Goal: Information Seeking & Learning: Learn about a topic

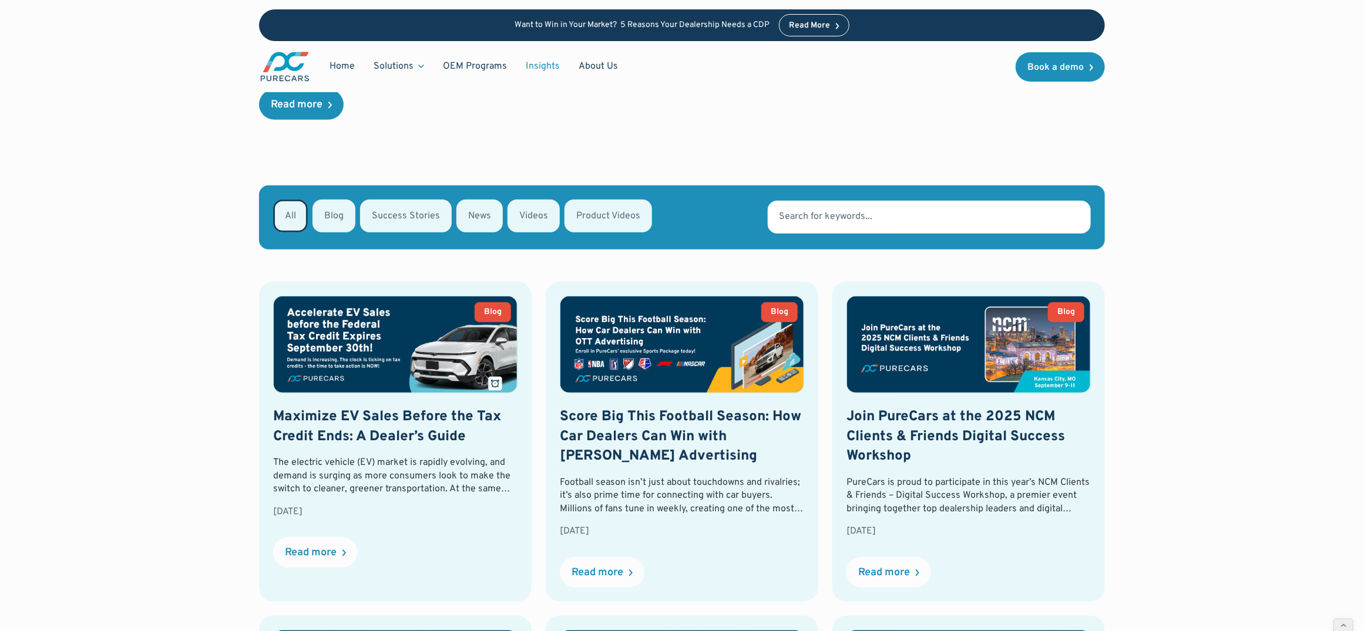
scroll to position [394, 0]
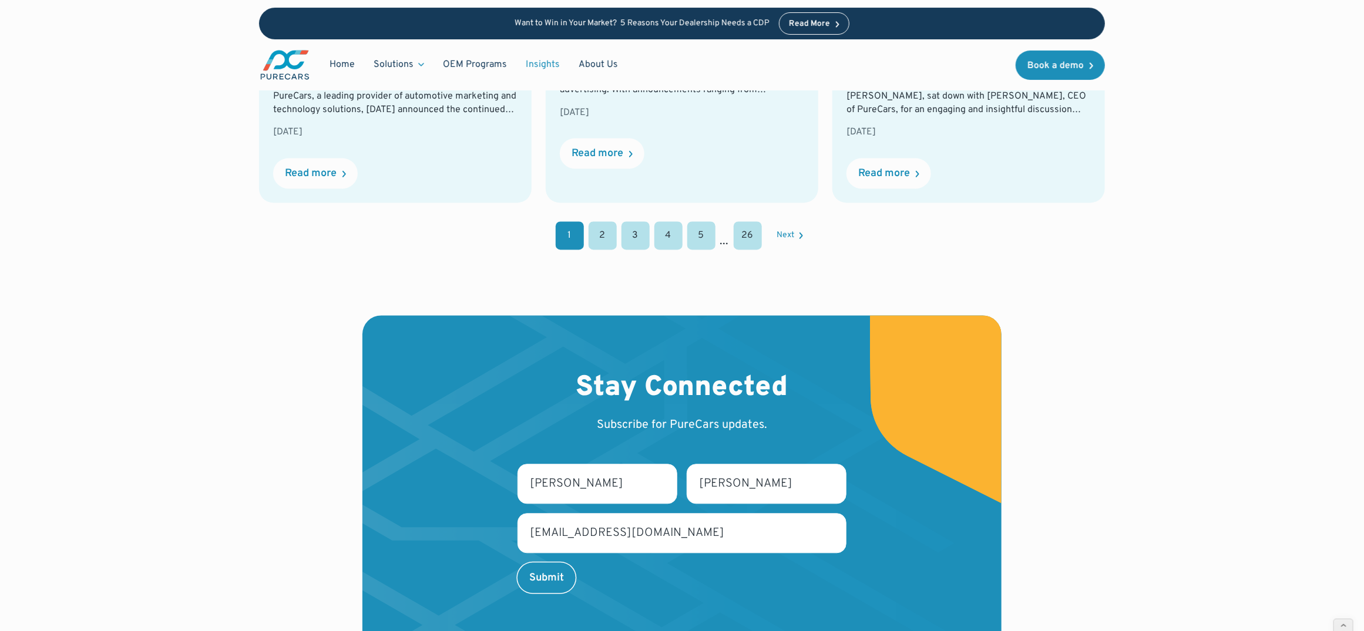
click at [601, 232] on link "2" at bounding box center [603, 235] width 28 height 28
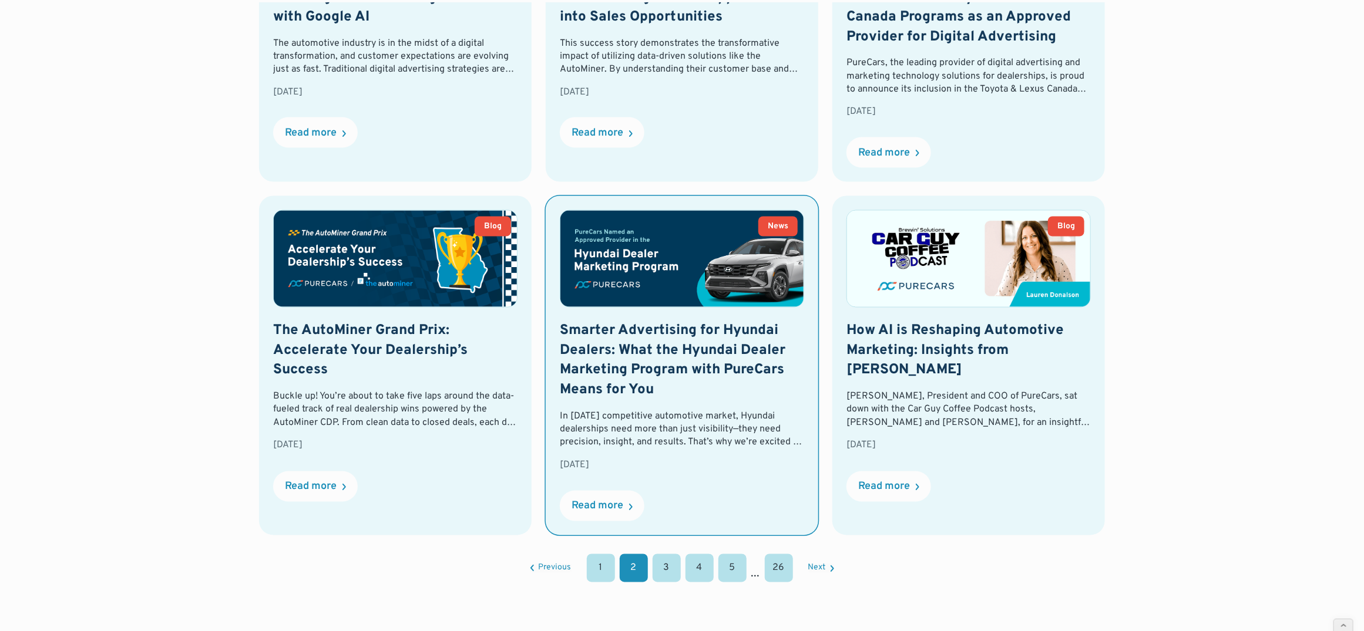
scroll to position [1444, 0]
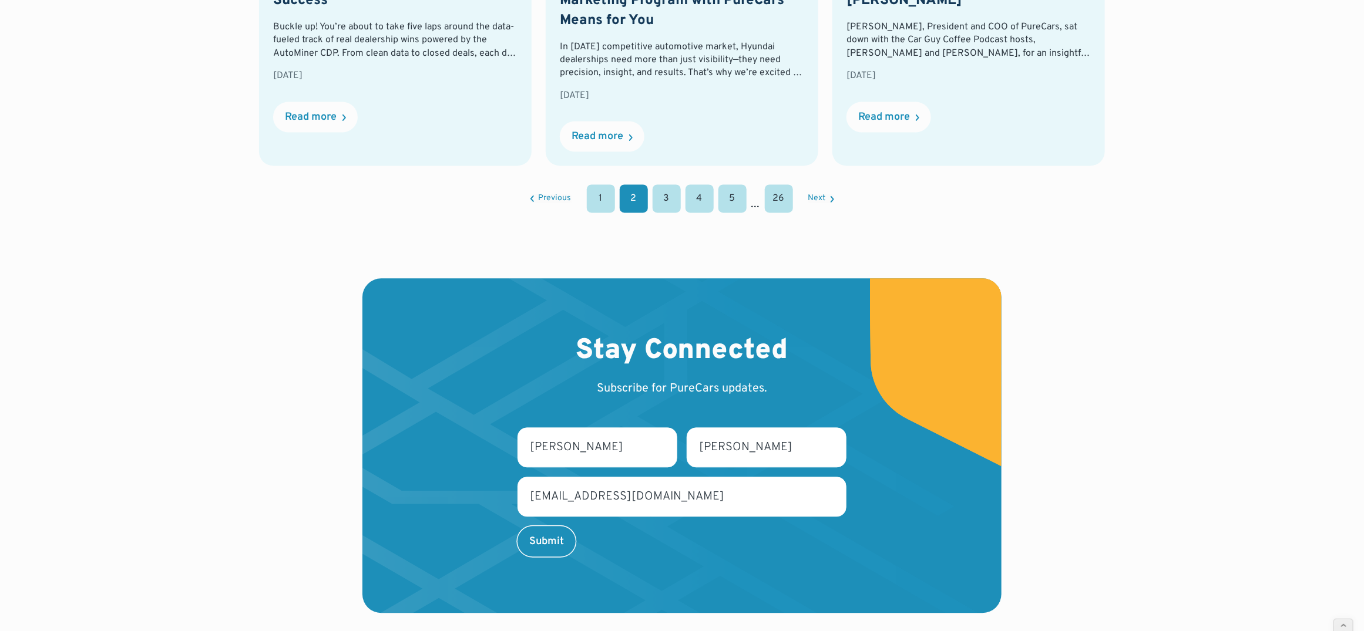
click at [609, 197] on link "1" at bounding box center [601, 198] width 28 height 28
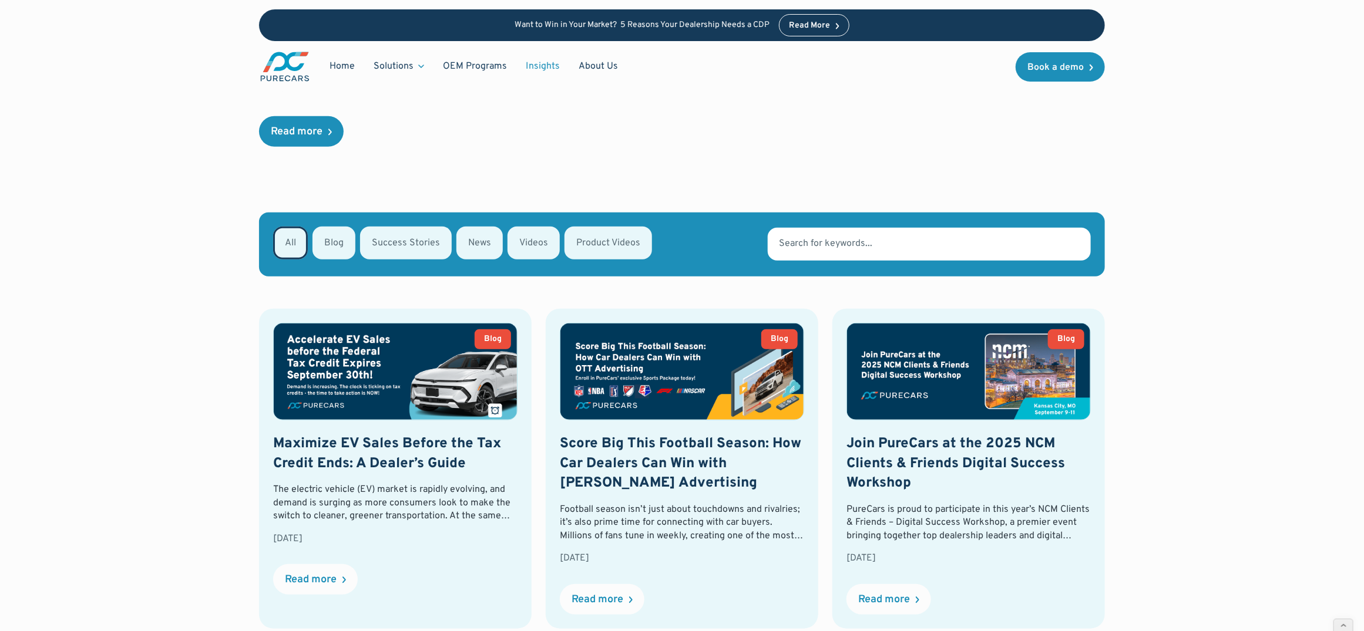
scroll to position [268, 0]
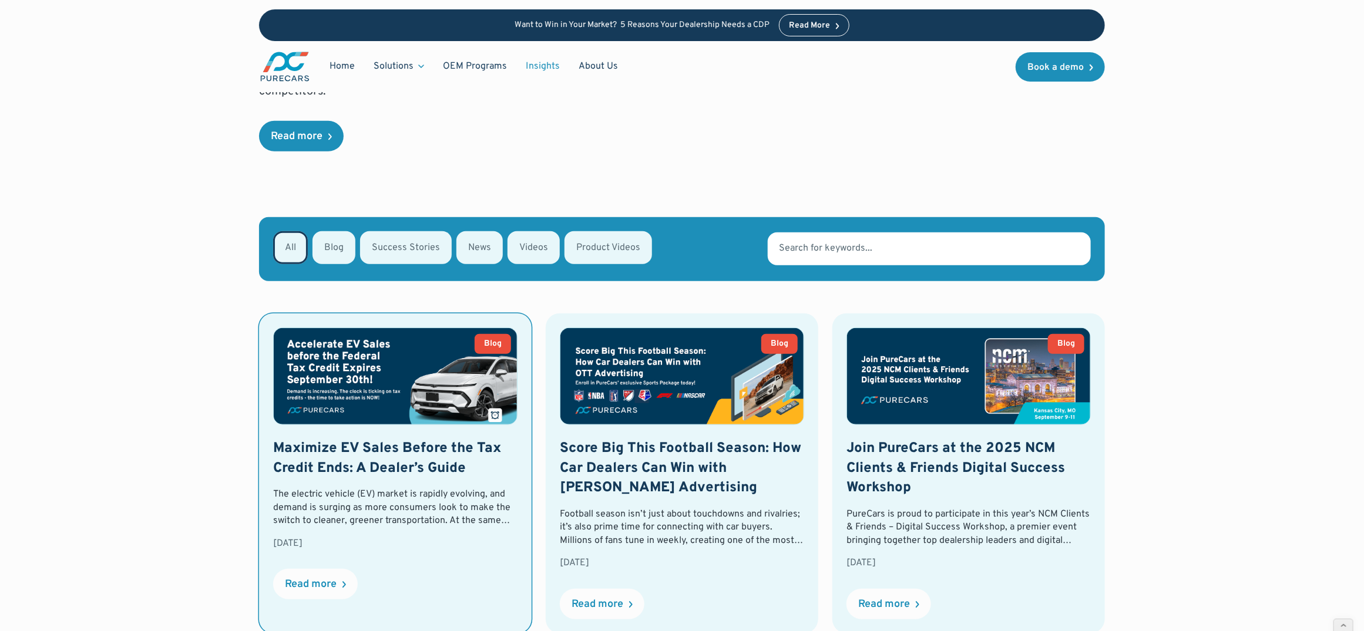
click at [368, 394] on img at bounding box center [395, 376] width 243 height 96
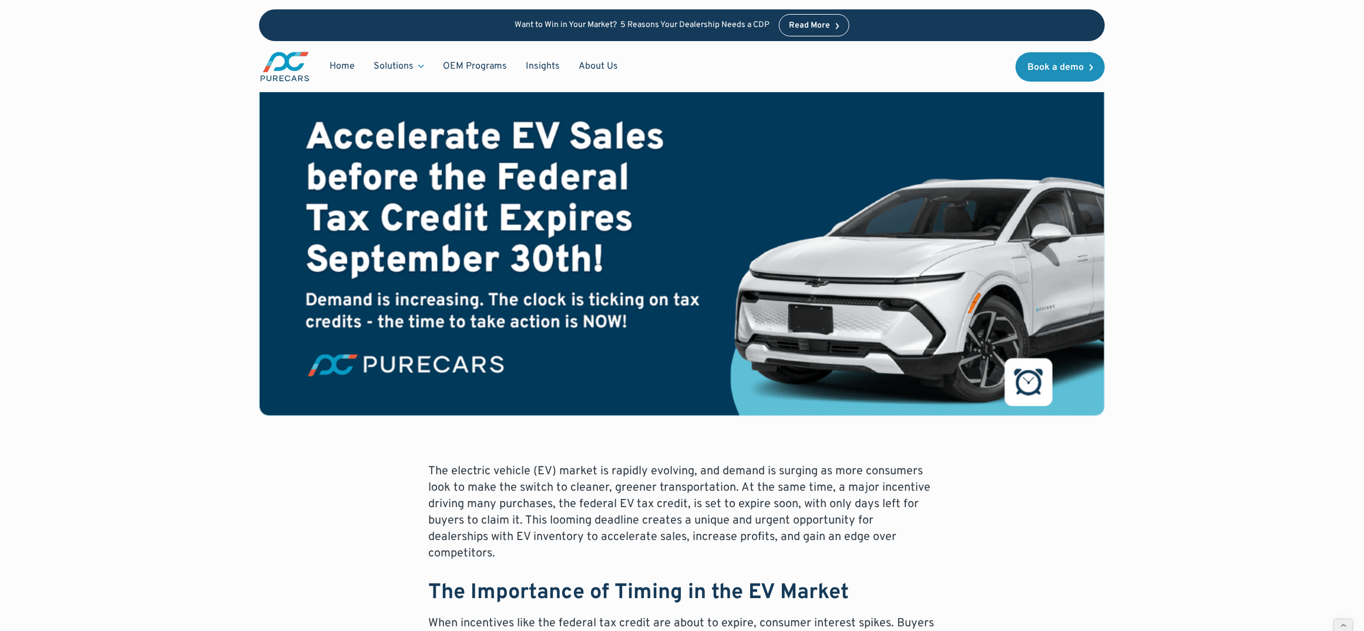
scroll to position [166, 0]
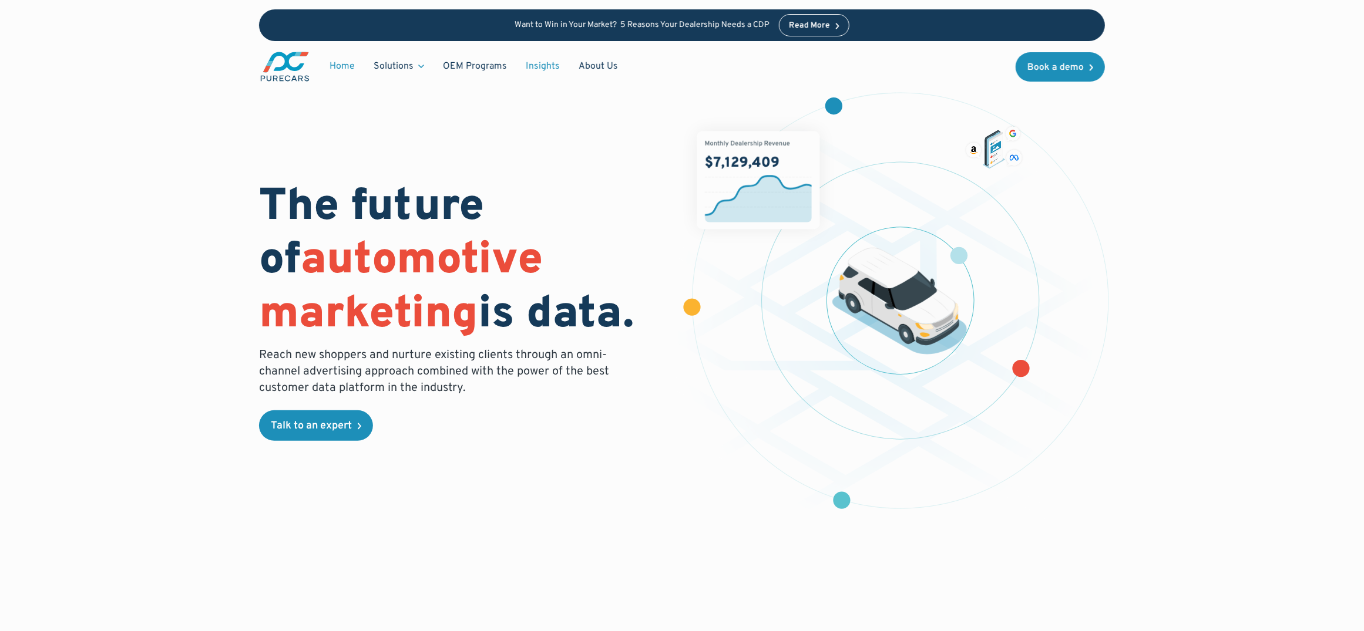
click at [532, 65] on link "Insights" at bounding box center [542, 66] width 53 height 22
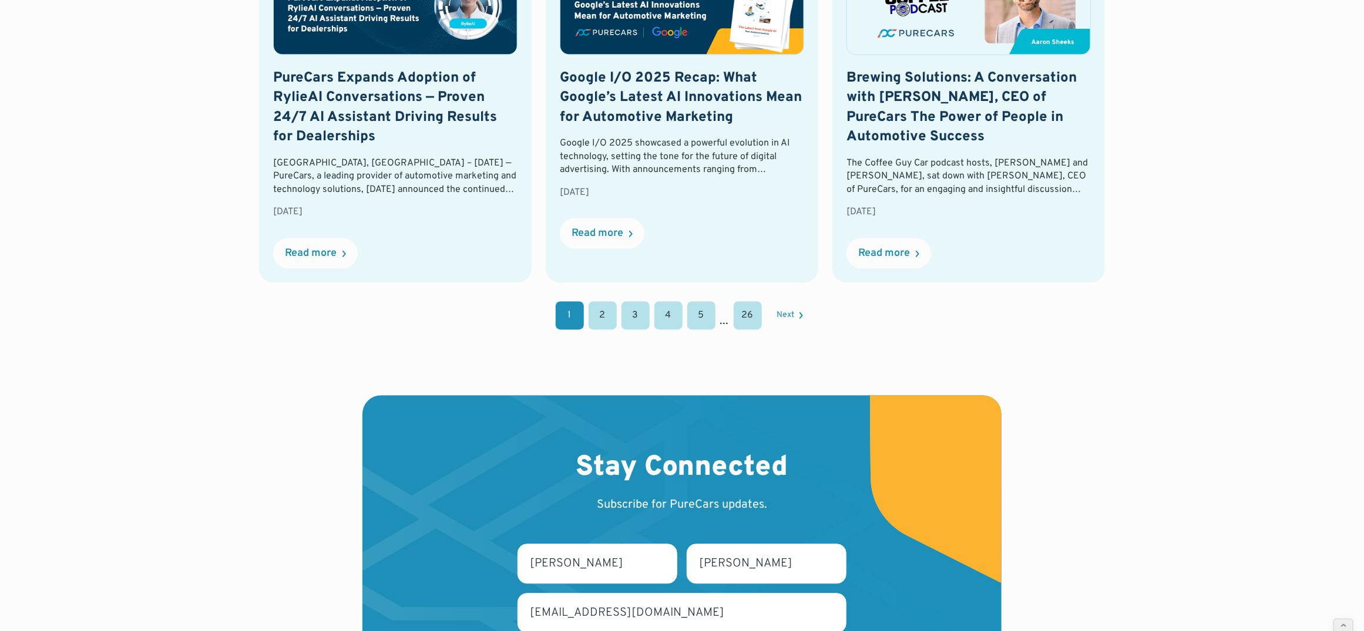
click at [599, 313] on link "2" at bounding box center [603, 316] width 28 height 28
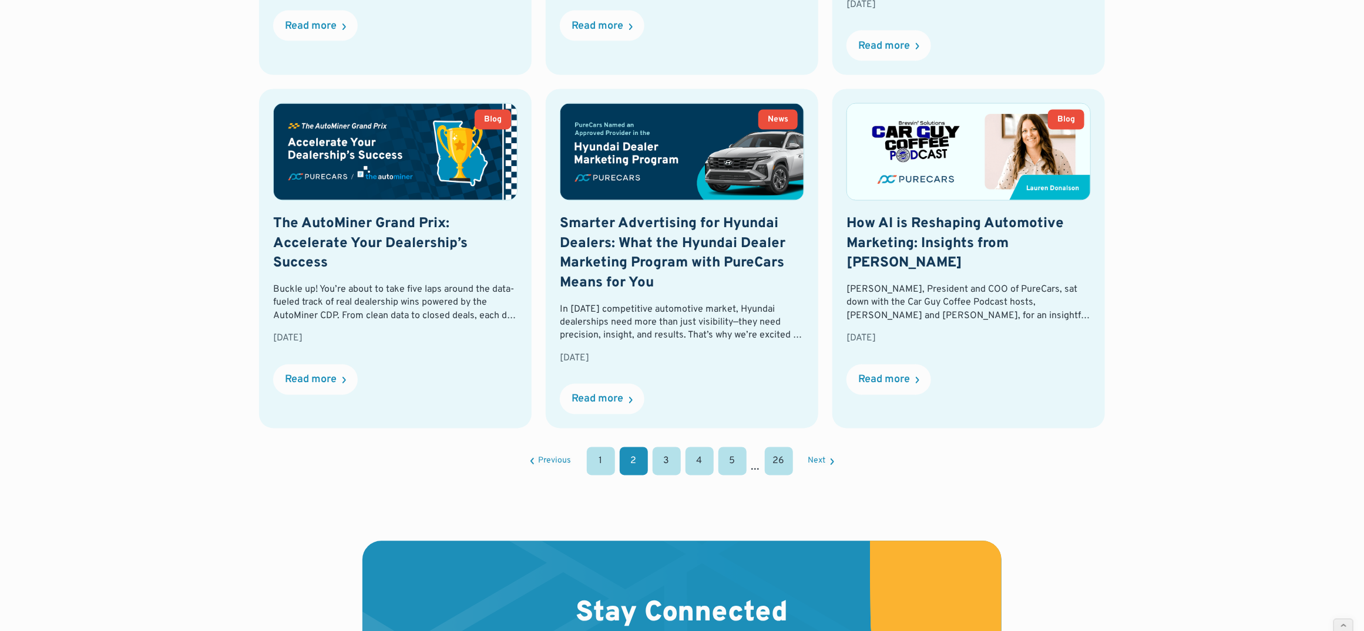
click at [671, 453] on link "3" at bounding box center [667, 462] width 28 height 28
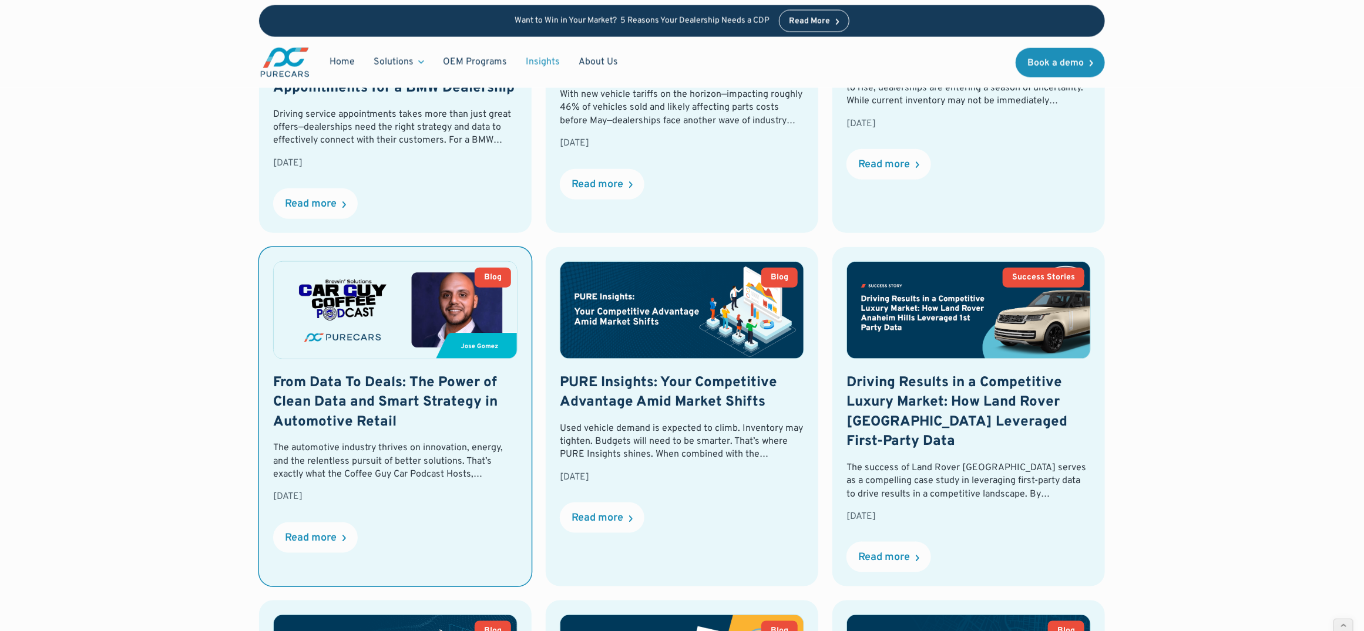
scroll to position [745, 0]
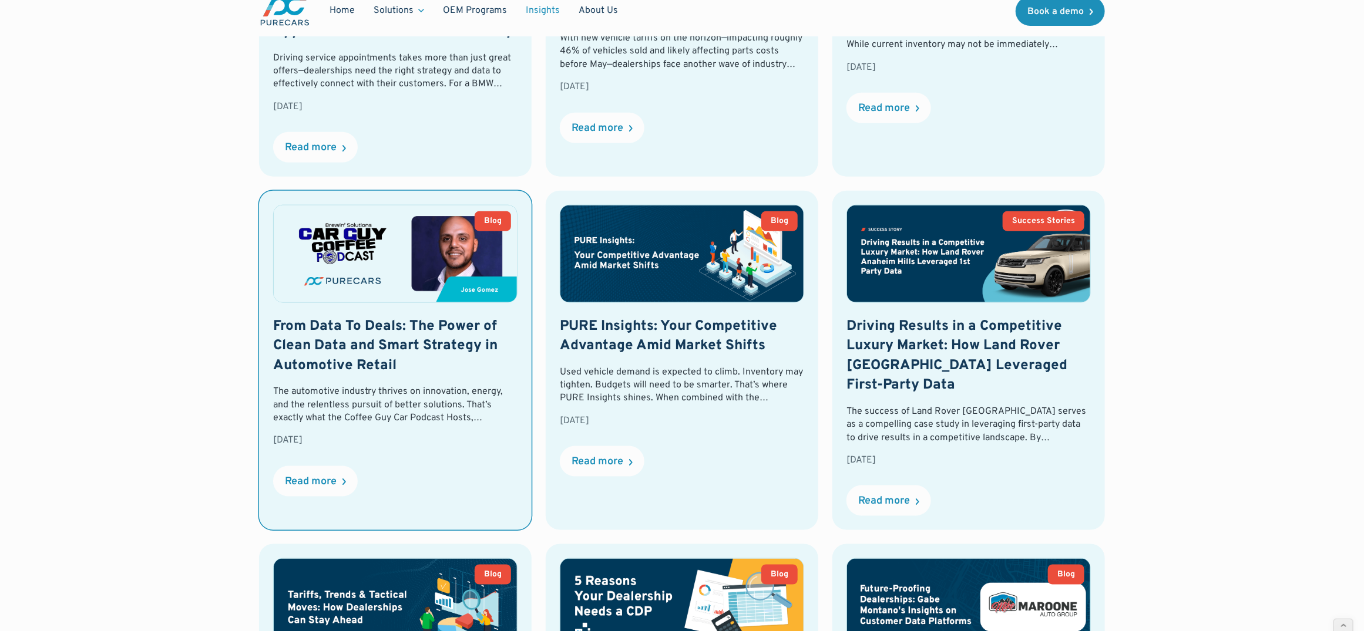
click at [387, 309] on link "Blog From Data To Deals: The Power of Clean Data and Smart Strategy in Automoti…" at bounding box center [395, 361] width 273 height 340
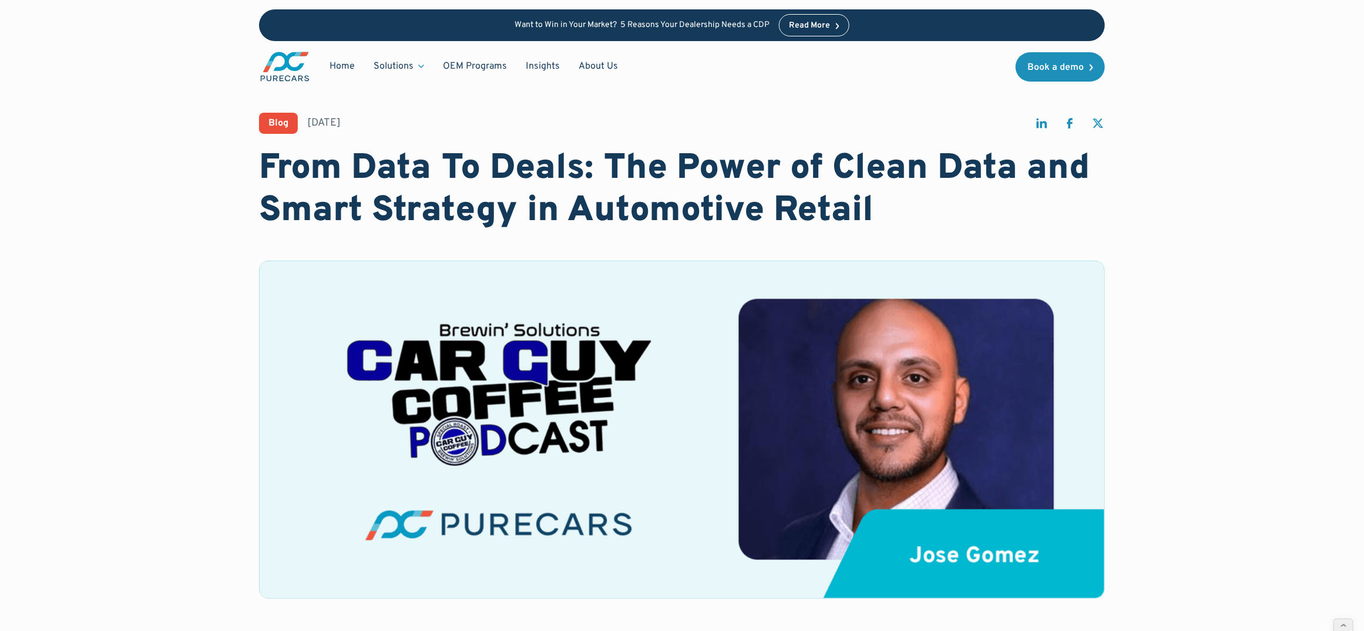
click at [659, 113] on div "Blog April 28, 2025" at bounding box center [682, 123] width 846 height 21
click at [549, 69] on link "Insights" at bounding box center [542, 66] width 53 height 22
